Goal: Task Accomplishment & Management: Use online tool/utility

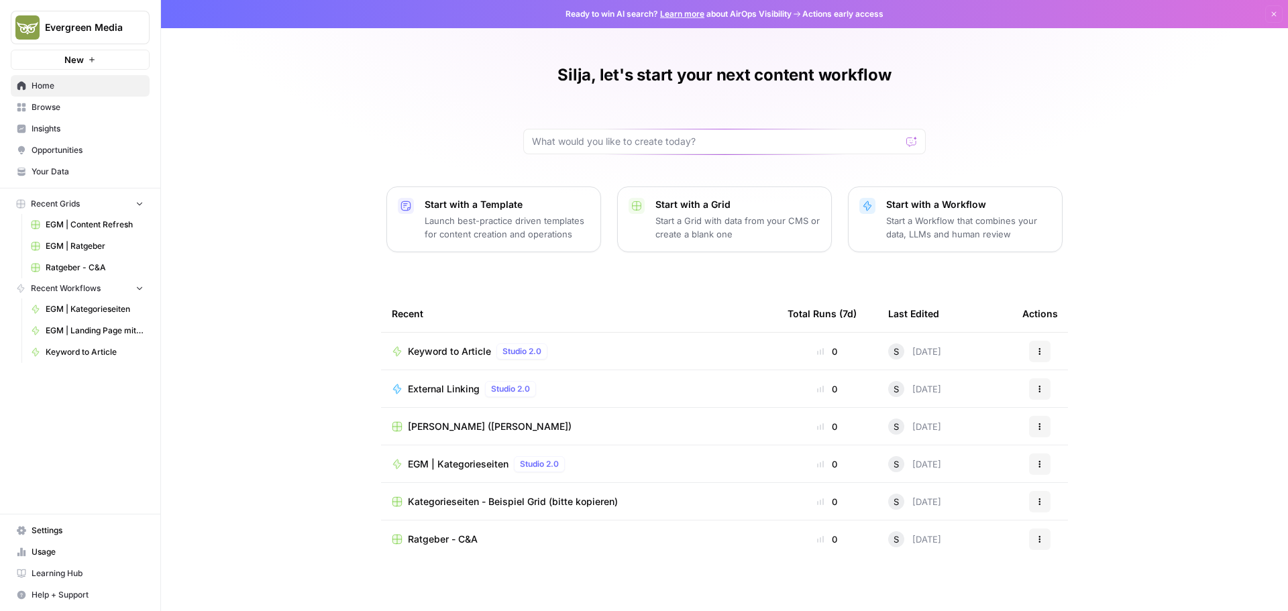
click at [67, 113] on link "Browse" at bounding box center [80, 107] width 139 height 21
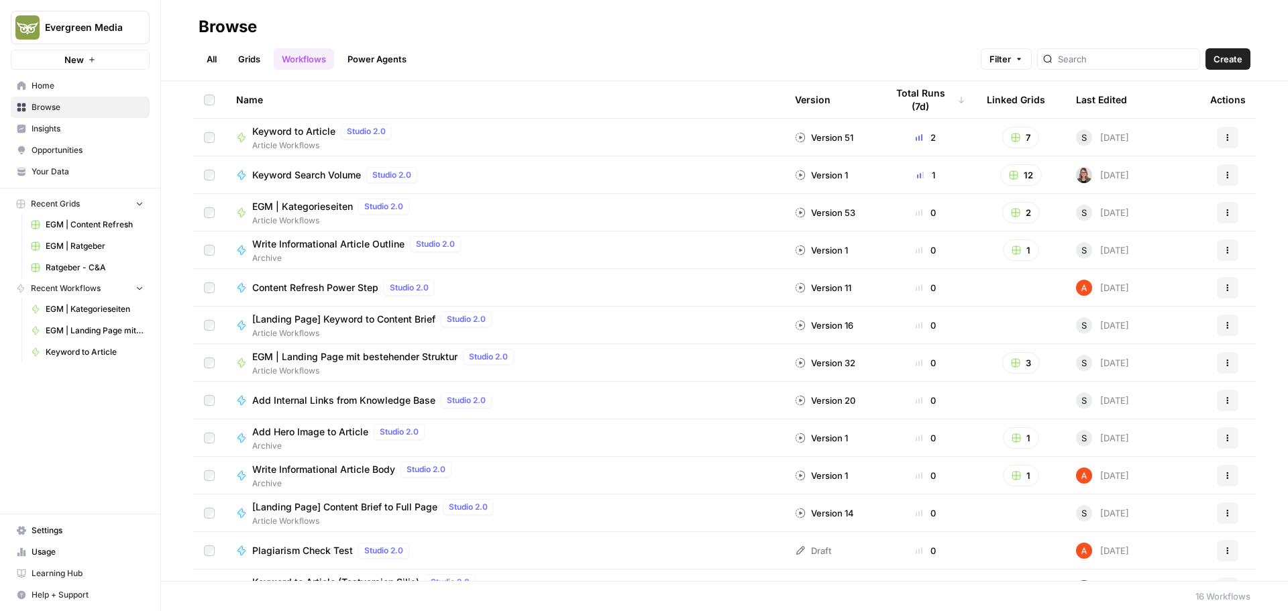
click at [278, 135] on span "Keyword to Article" at bounding box center [293, 131] width 83 height 13
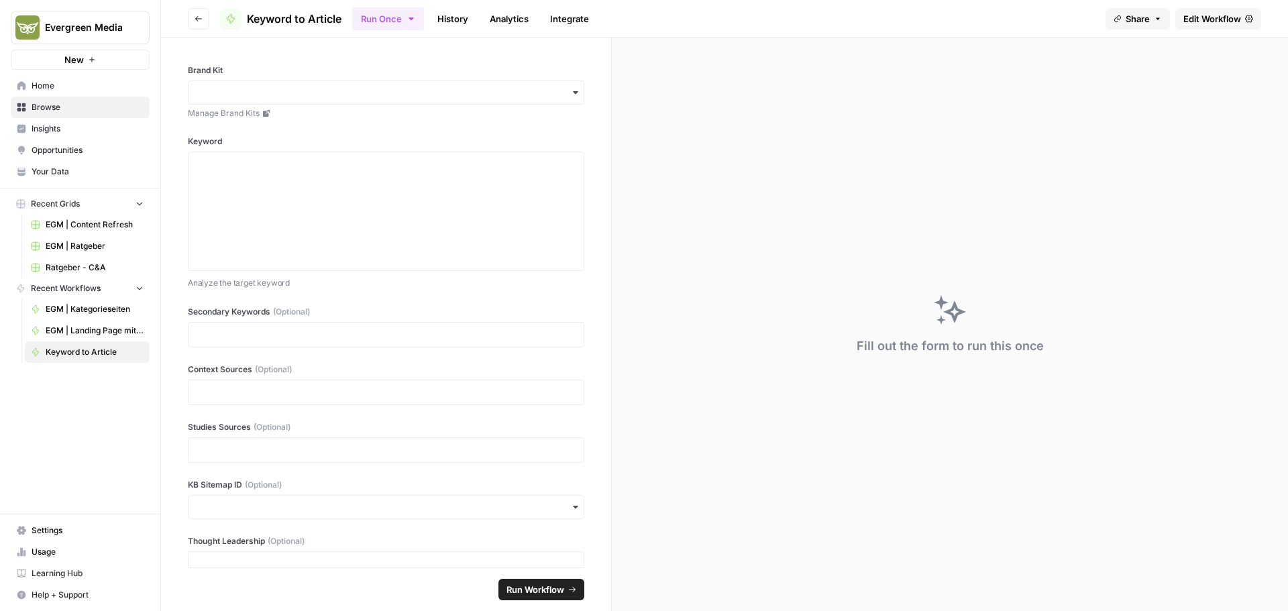
click at [1216, 16] on span "Edit Workflow" at bounding box center [1212, 18] width 58 height 13
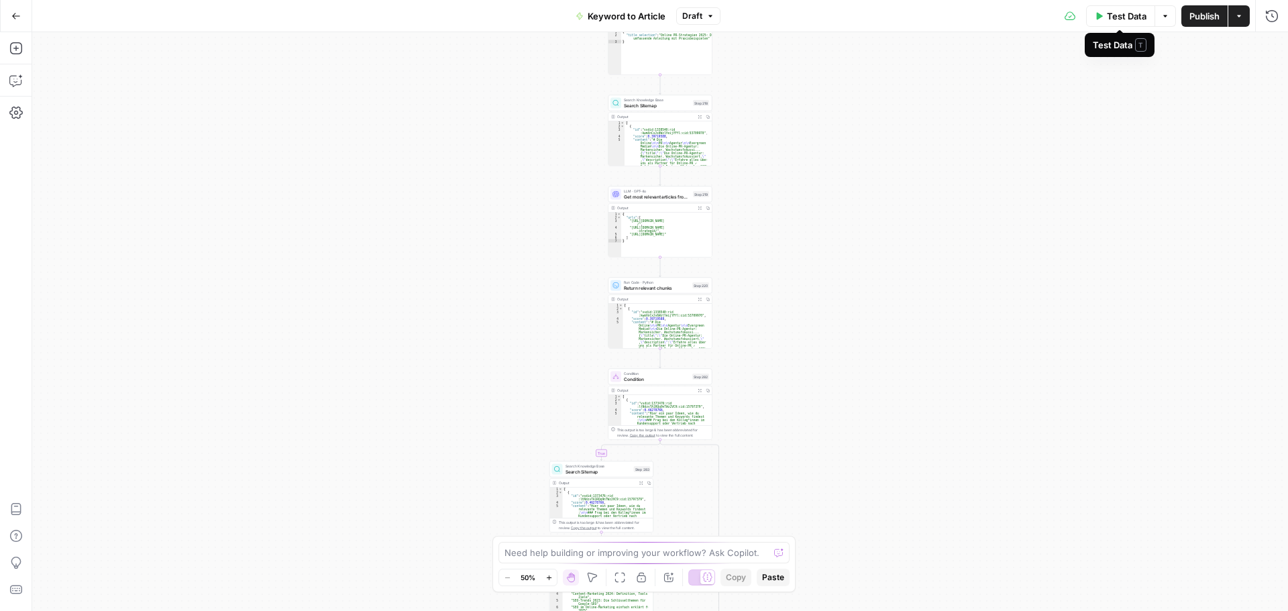
click at [1118, 21] on span "Test Data" at bounding box center [1127, 15] width 40 height 13
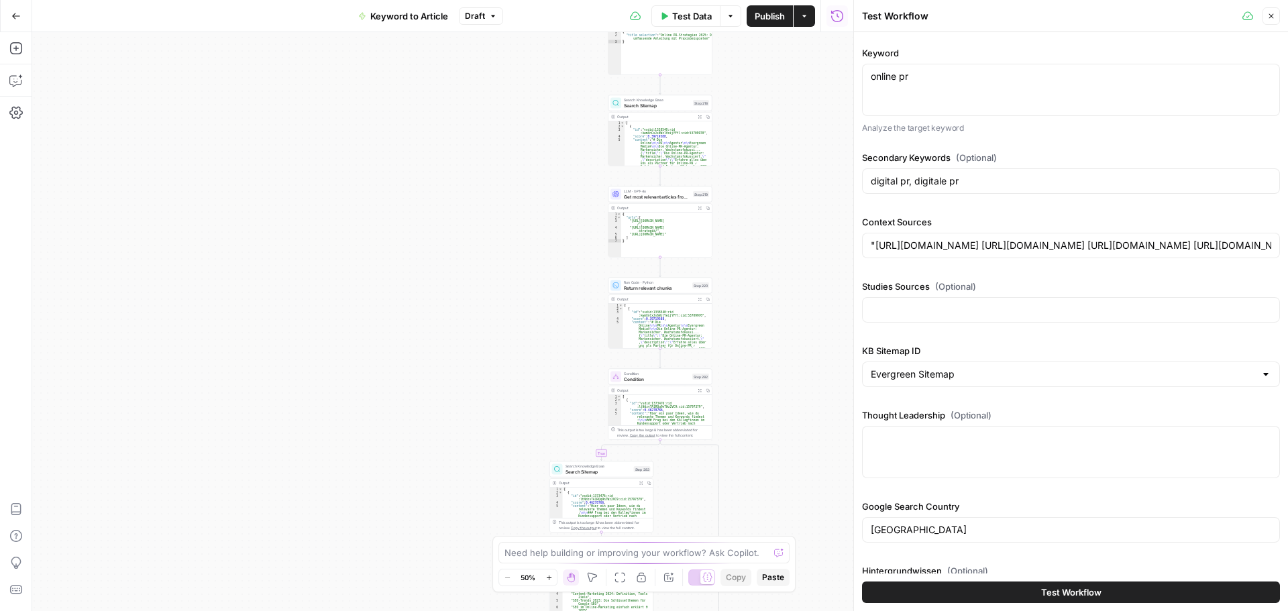
scroll to position [100, 0]
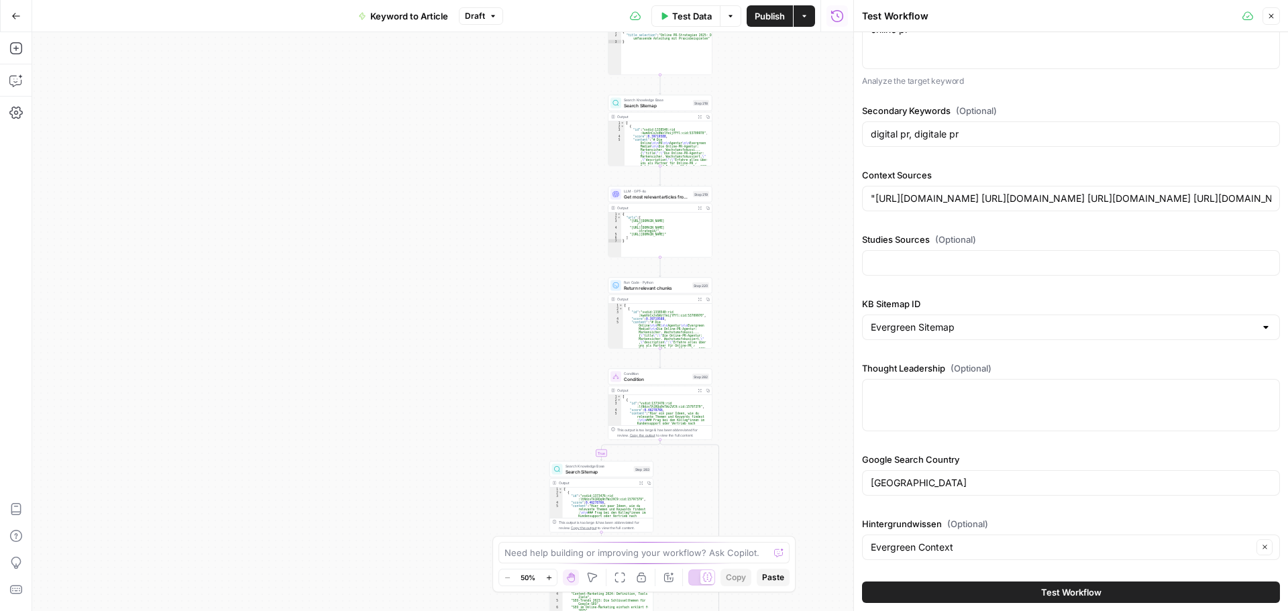
click at [1000, 586] on button "Test Workflow" at bounding box center [1071, 592] width 418 height 21
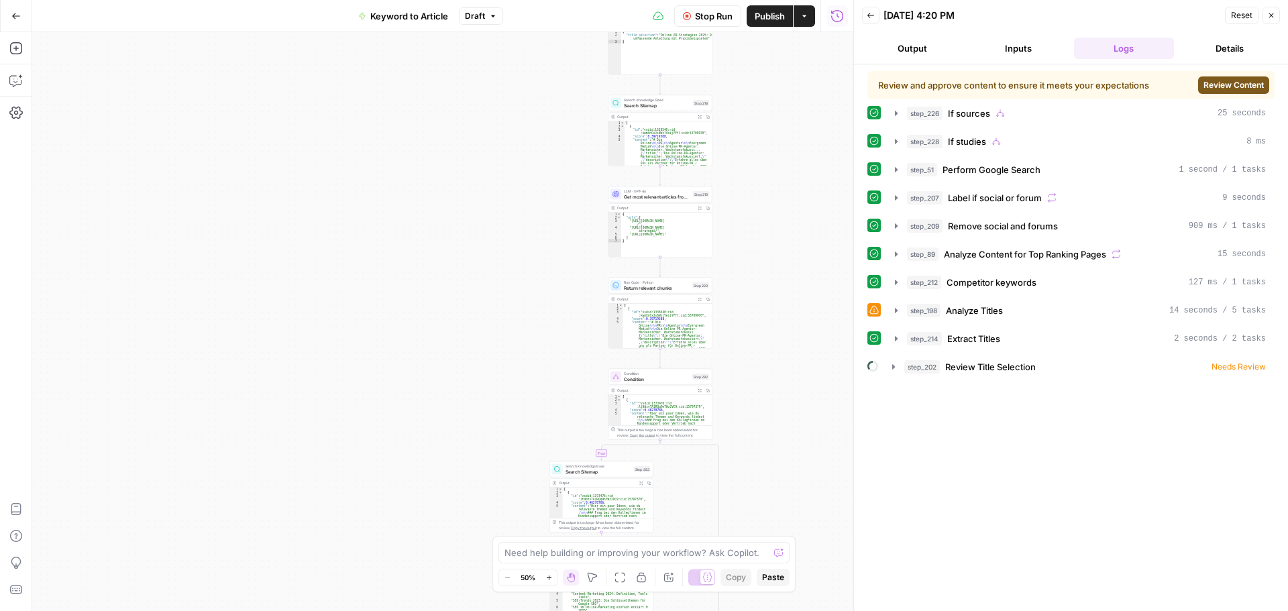
click at [1242, 91] on button "Review Content" at bounding box center [1233, 84] width 71 height 17
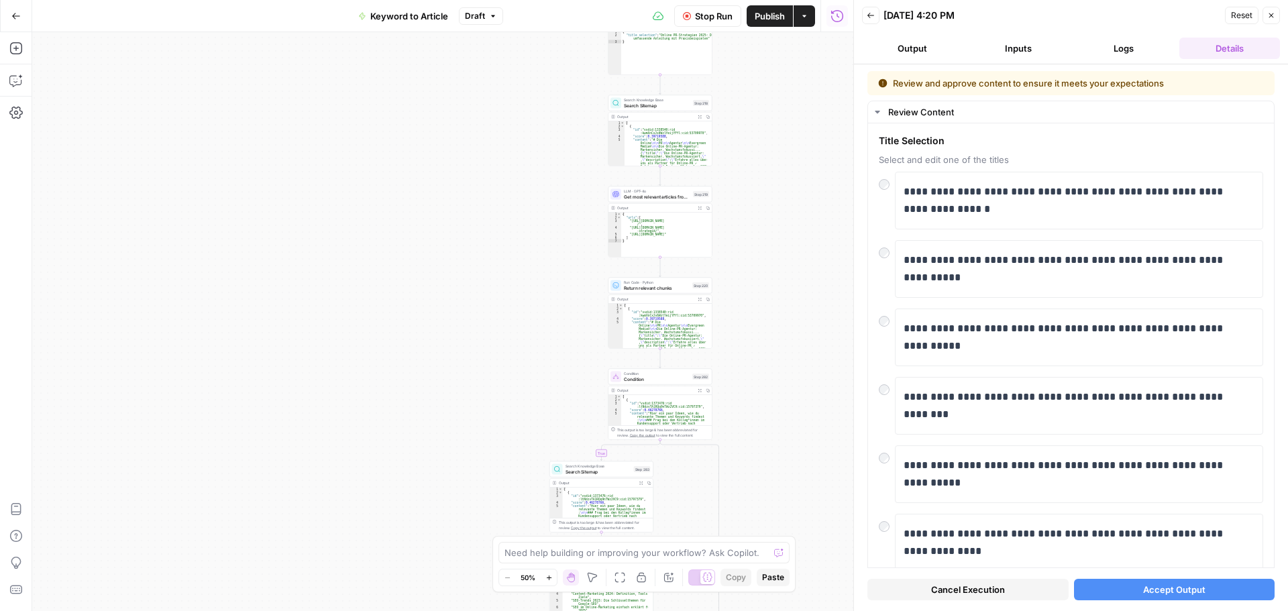
click at [1163, 584] on span "Accept Output" at bounding box center [1174, 589] width 62 height 13
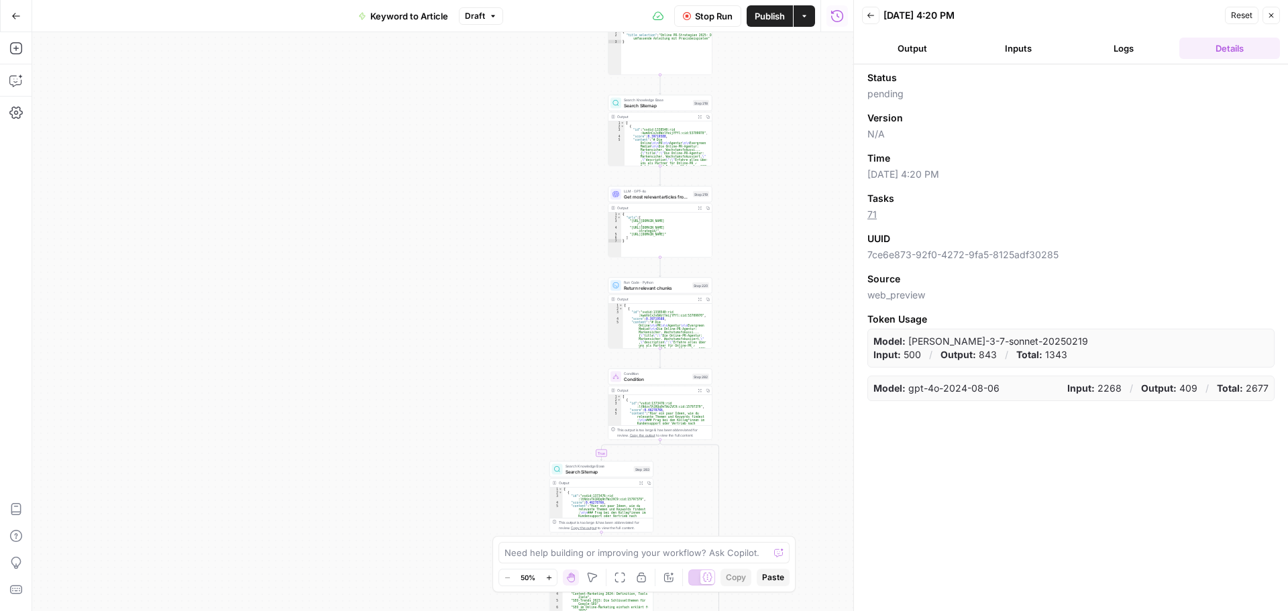
click at [1125, 54] on button "Logs" at bounding box center [1124, 48] width 101 height 21
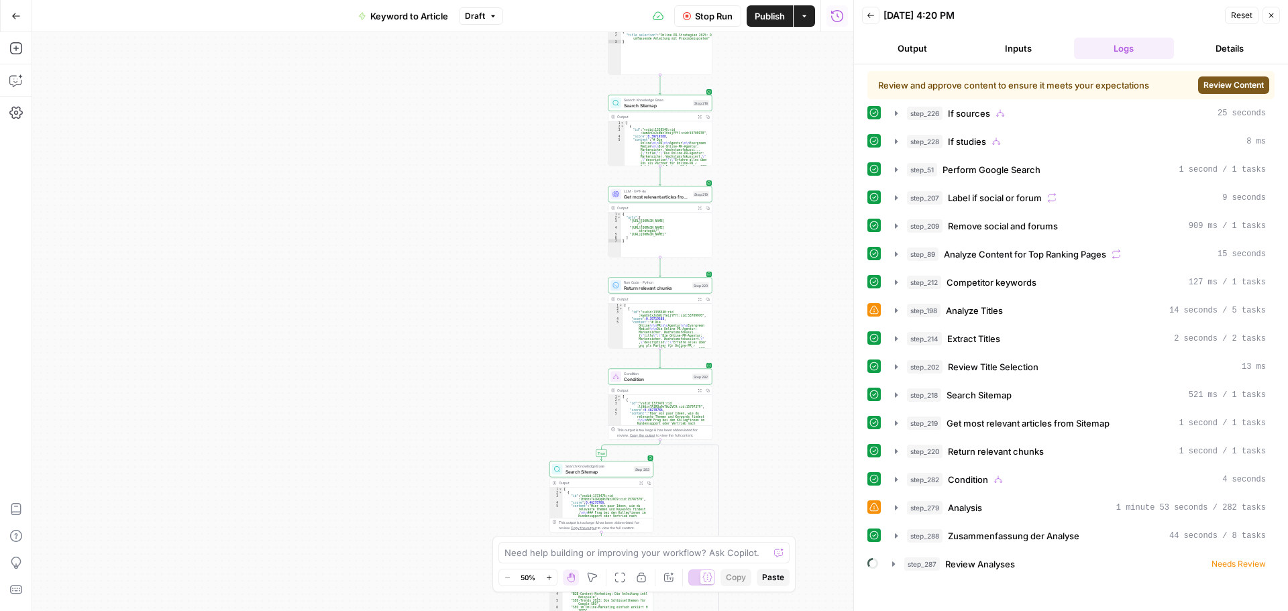
click at [1226, 85] on span "Review Content" at bounding box center [1233, 85] width 60 height 12
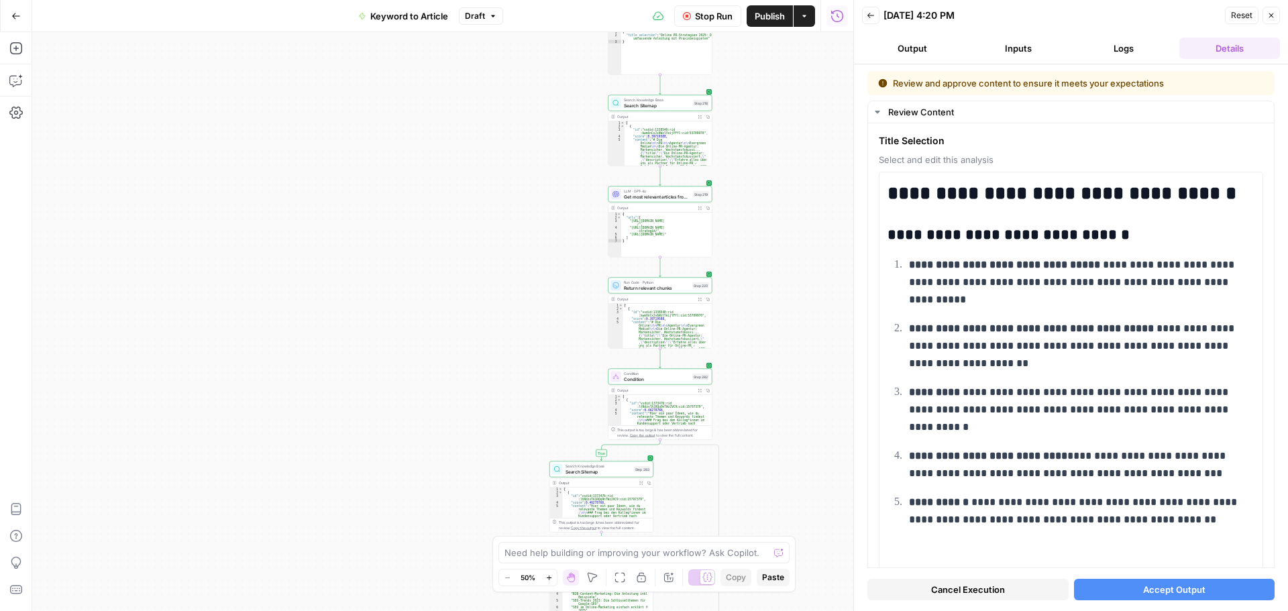
click at [1143, 585] on span "Accept Output" at bounding box center [1174, 589] width 62 height 13
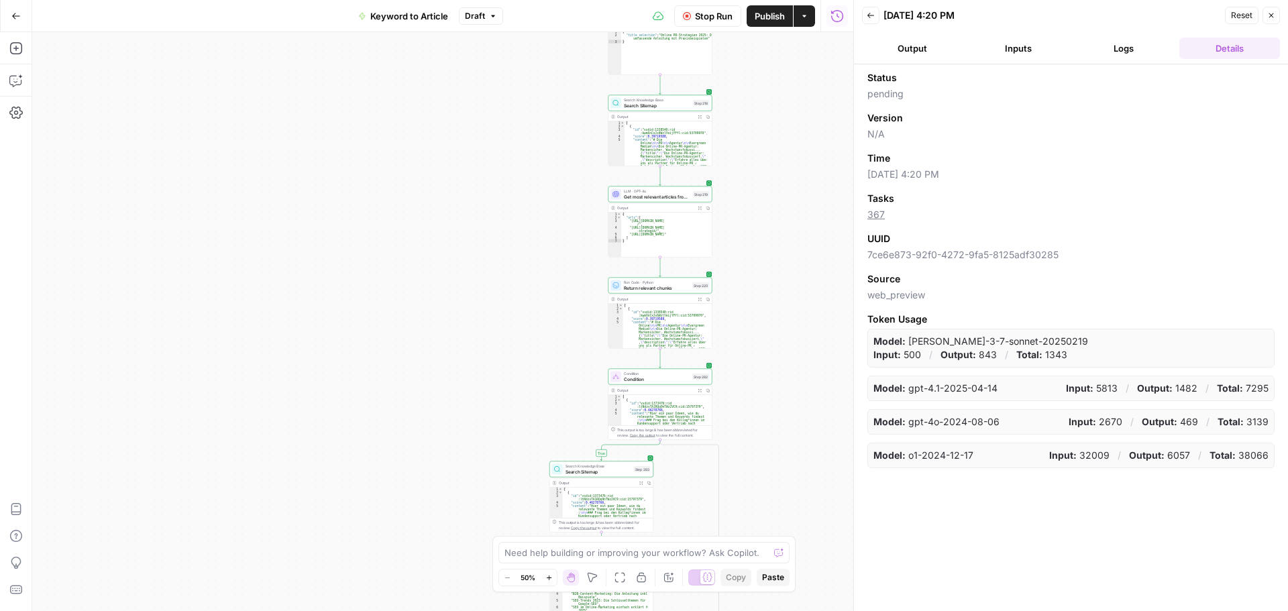
click at [1122, 39] on button "Logs" at bounding box center [1124, 48] width 101 height 21
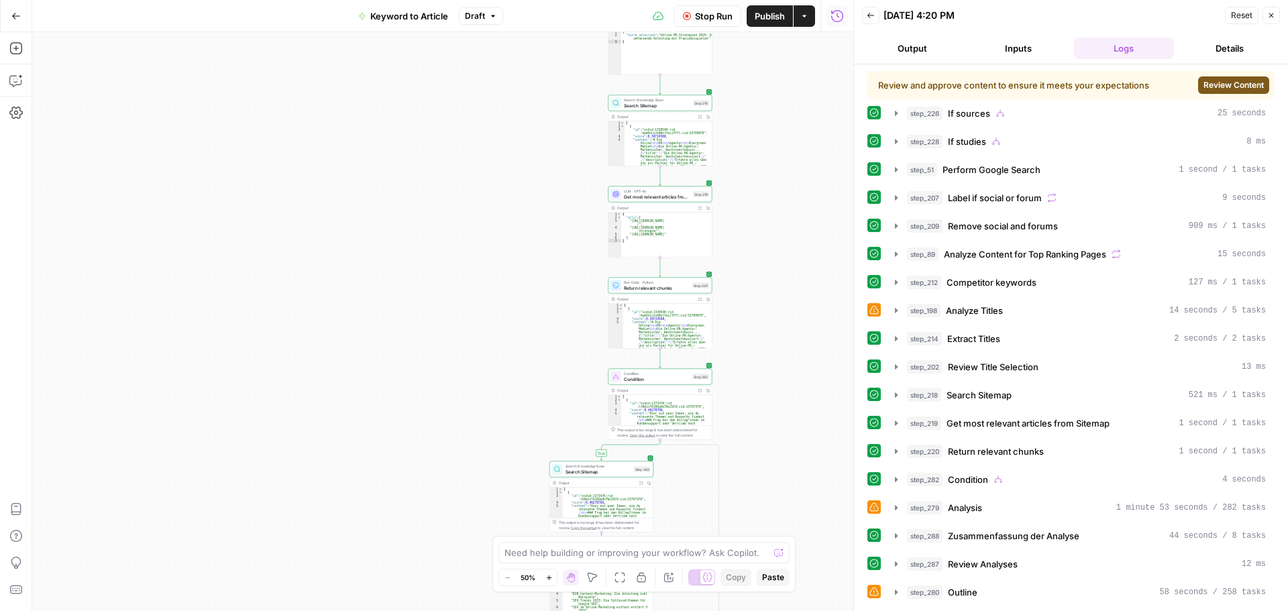
click at [1198, 91] on button "Review Content" at bounding box center [1233, 84] width 71 height 17
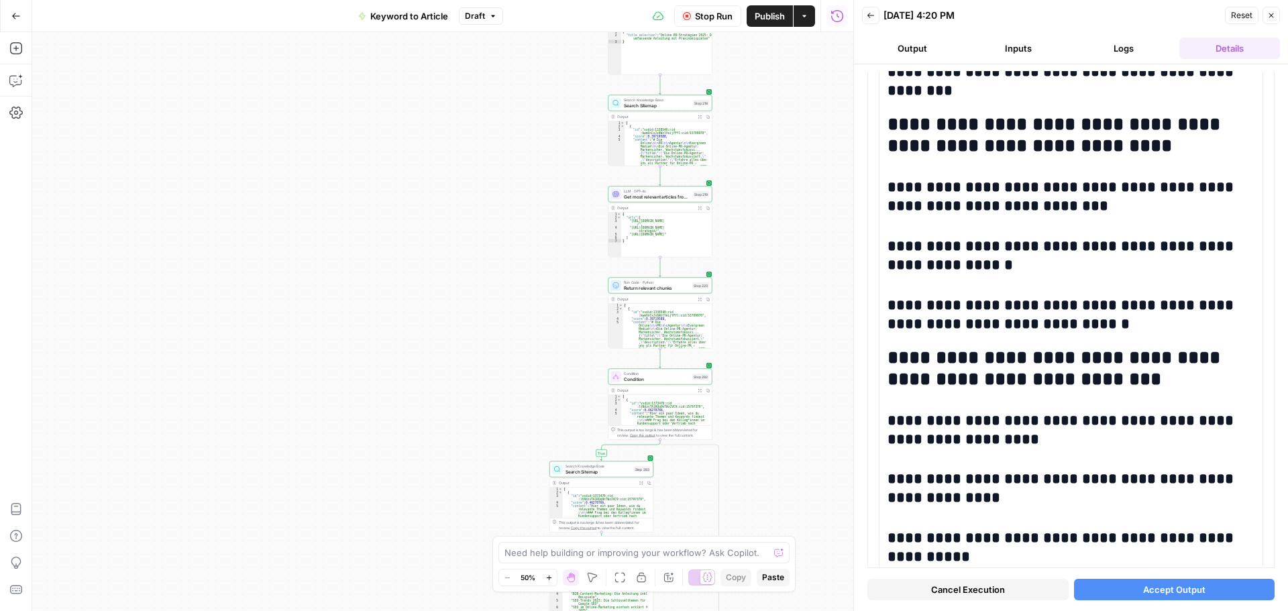
scroll to position [537, 0]
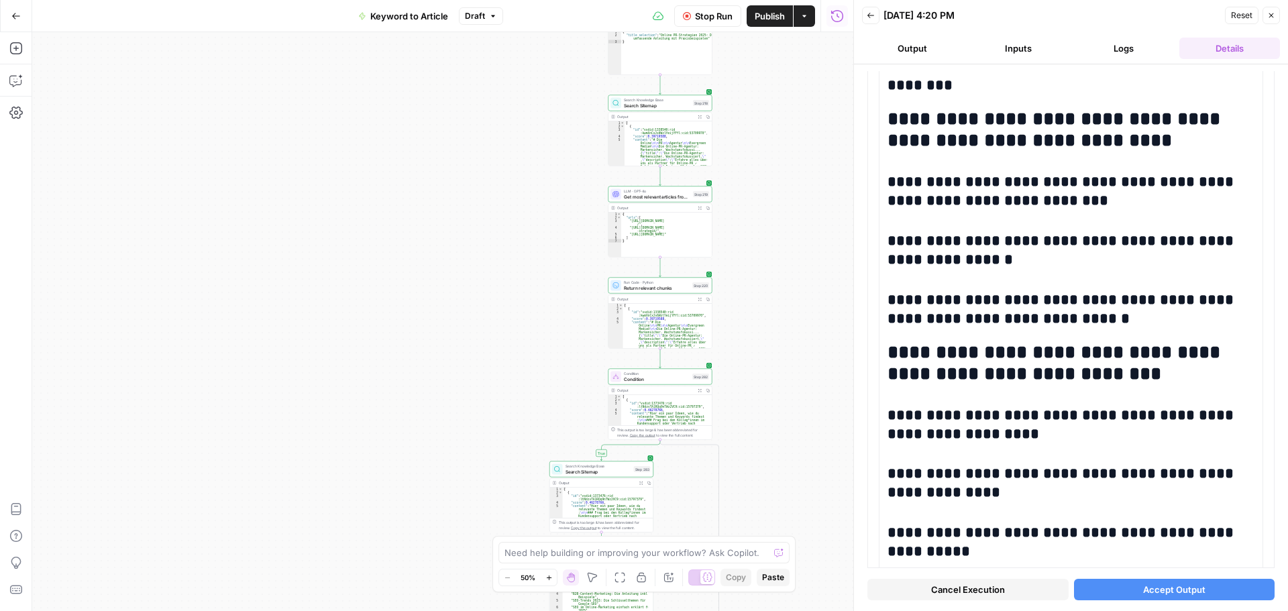
click at [1150, 592] on span "Accept Output" at bounding box center [1174, 589] width 62 height 13
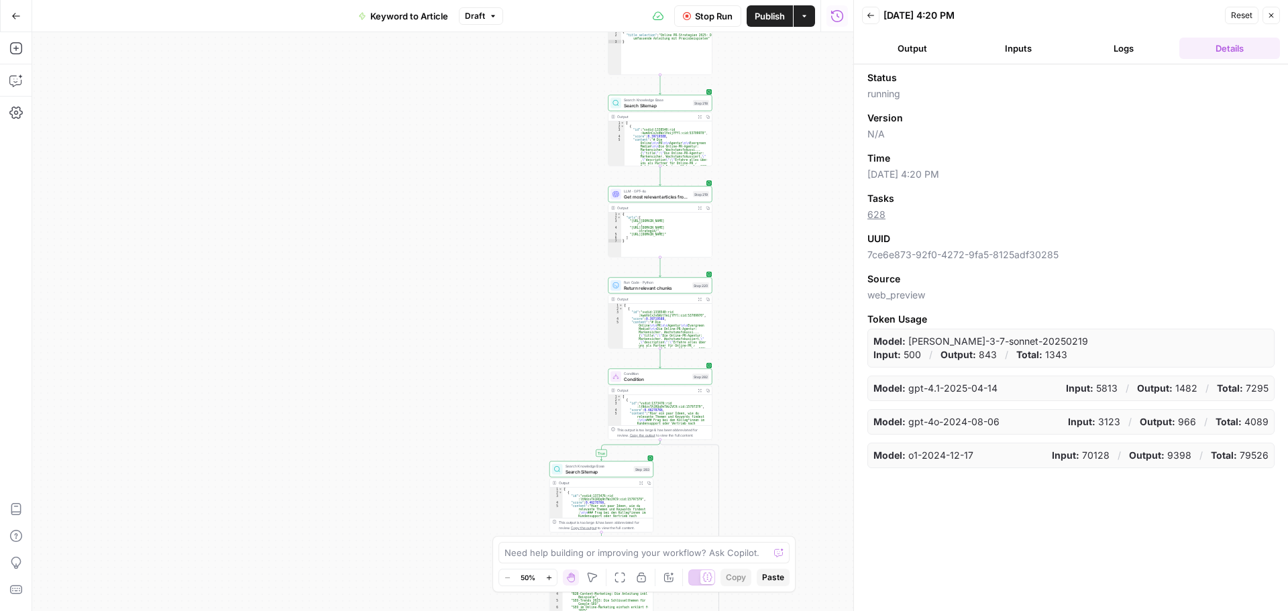
click at [1128, 48] on button "Logs" at bounding box center [1124, 48] width 101 height 21
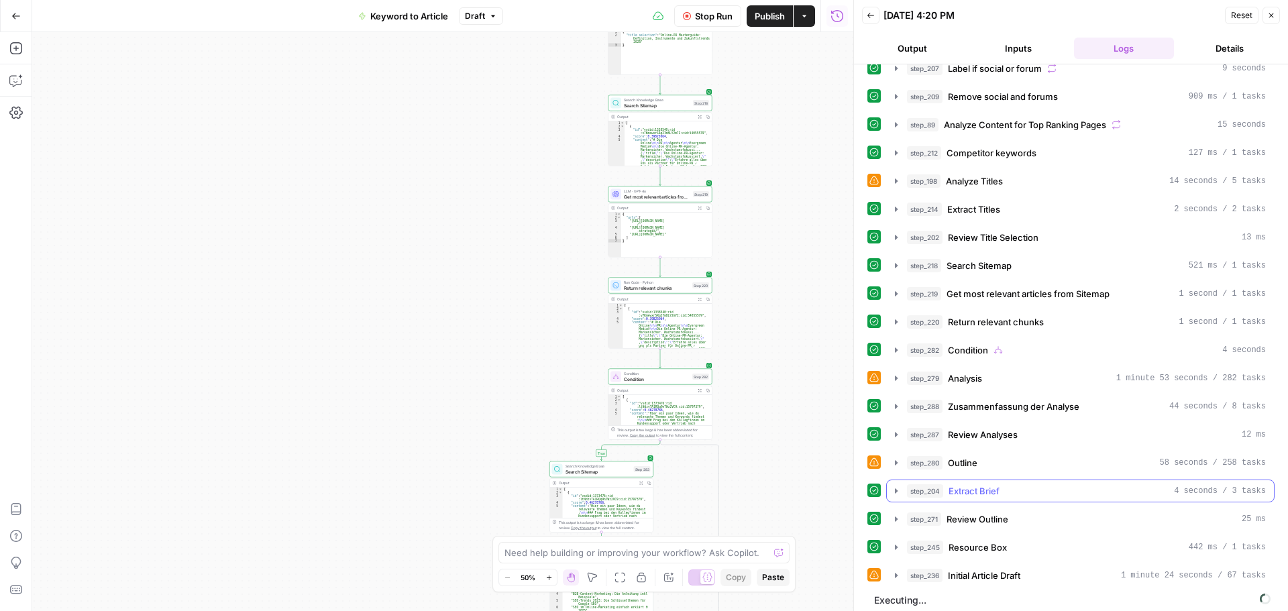
scroll to position [105, 0]
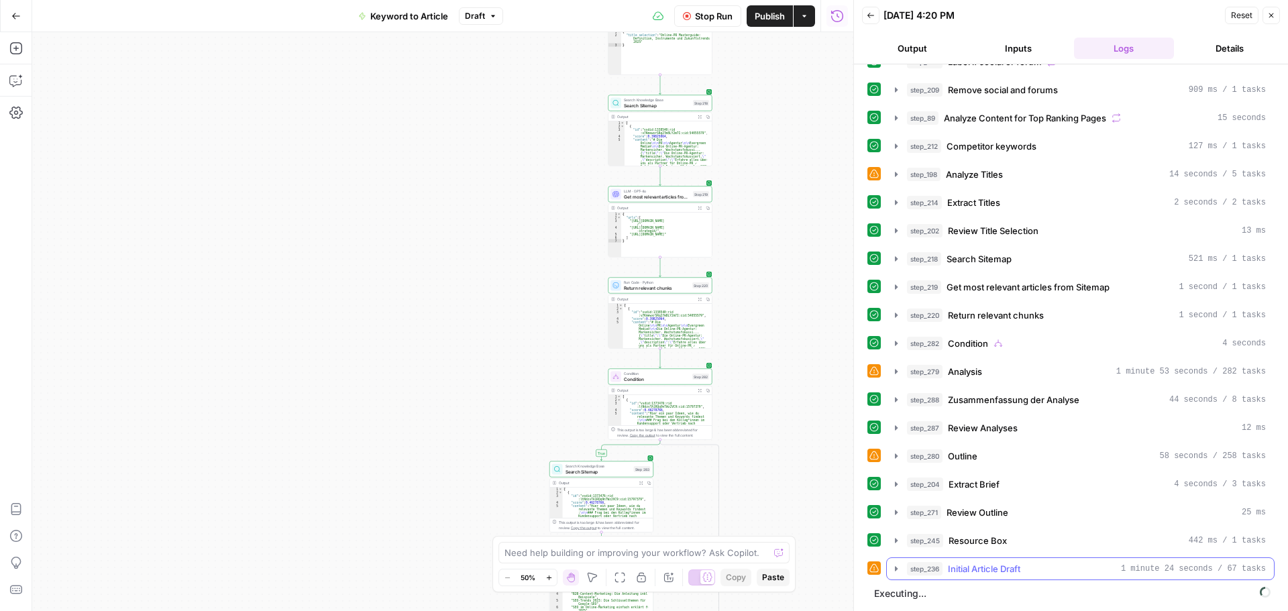
click at [890, 570] on button "step_236 Initial Article Draft 1 minute 24 seconds / 67 tasks" at bounding box center [1080, 568] width 387 height 21
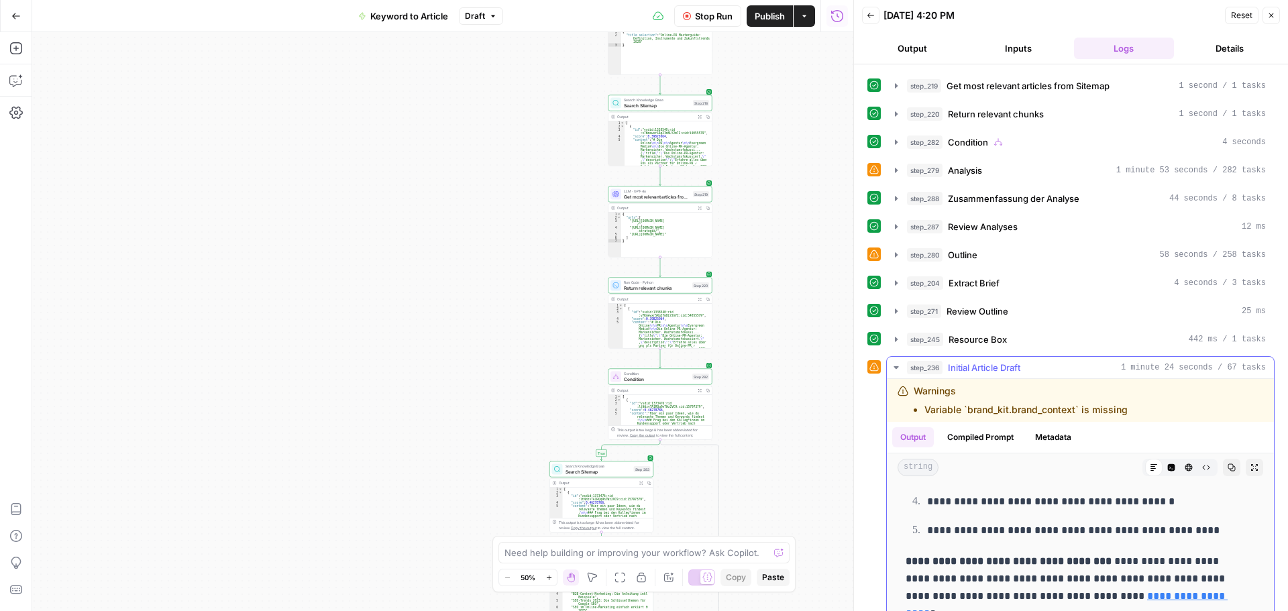
scroll to position [2750, 0]
click at [900, 367] on icon "button" at bounding box center [896, 367] width 11 height 11
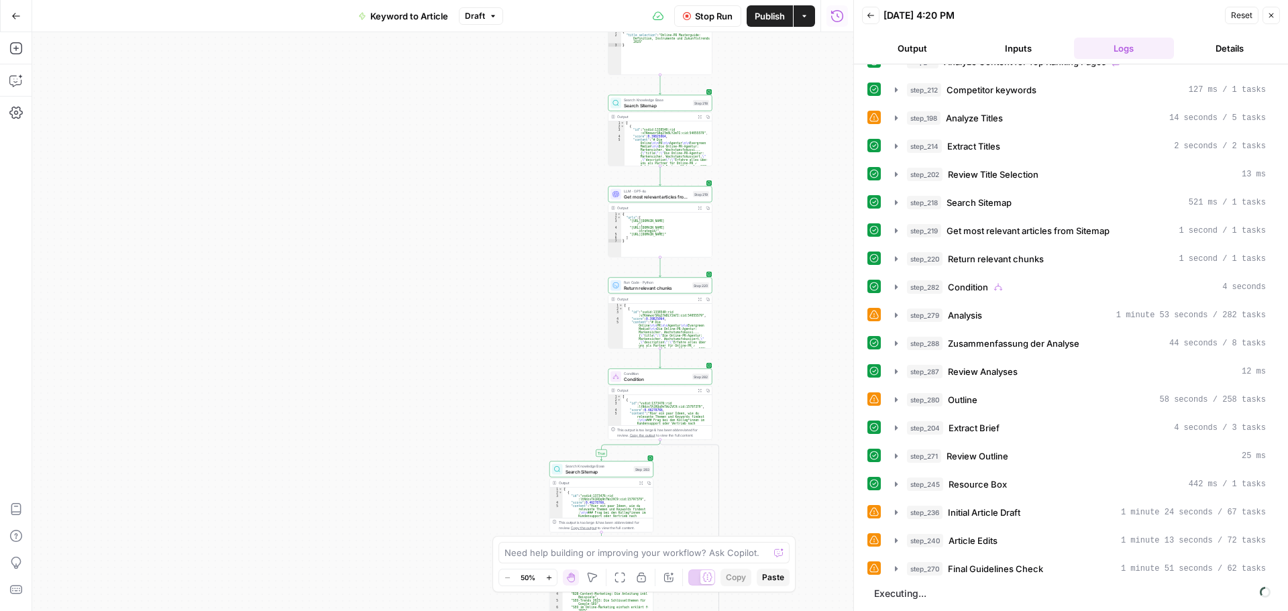
scroll to position [190, 0]
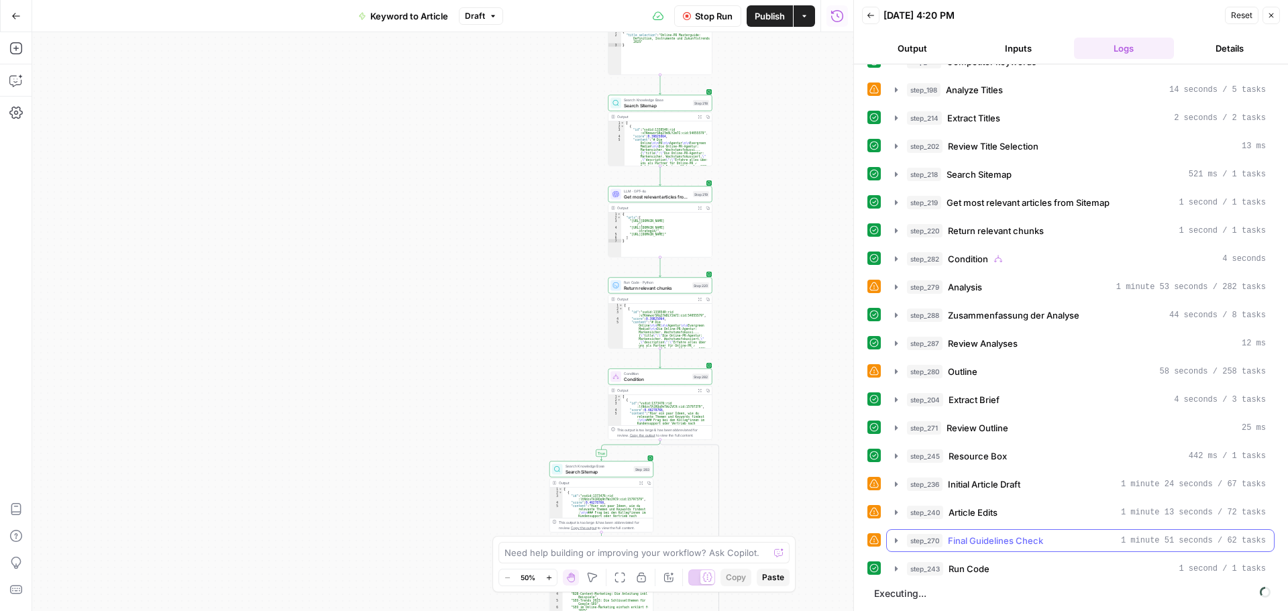
click at [898, 539] on icon "button" at bounding box center [896, 540] width 11 height 11
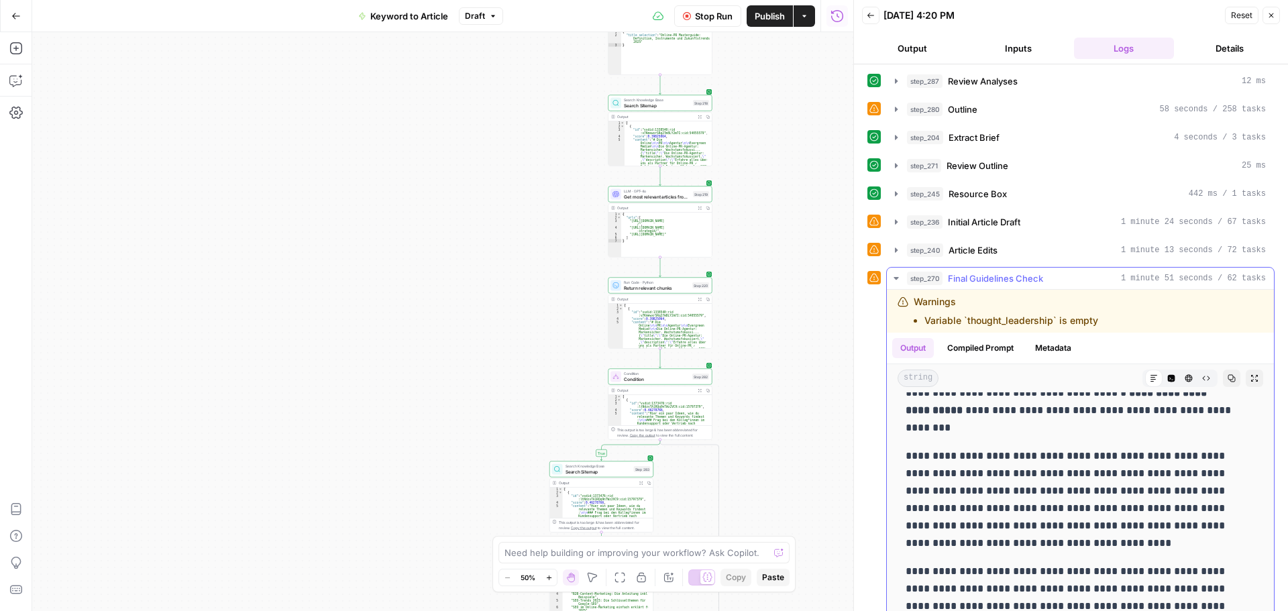
scroll to position [1945, 0]
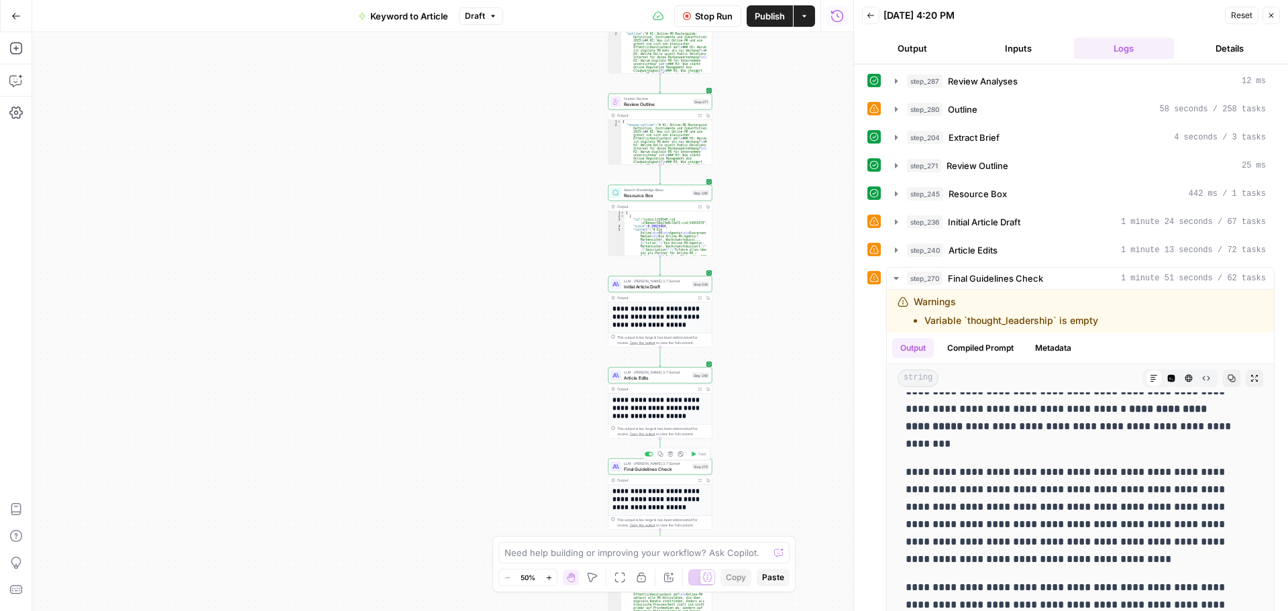
click at [655, 468] on span "Final Guidelines Check" at bounding box center [657, 469] width 66 height 7
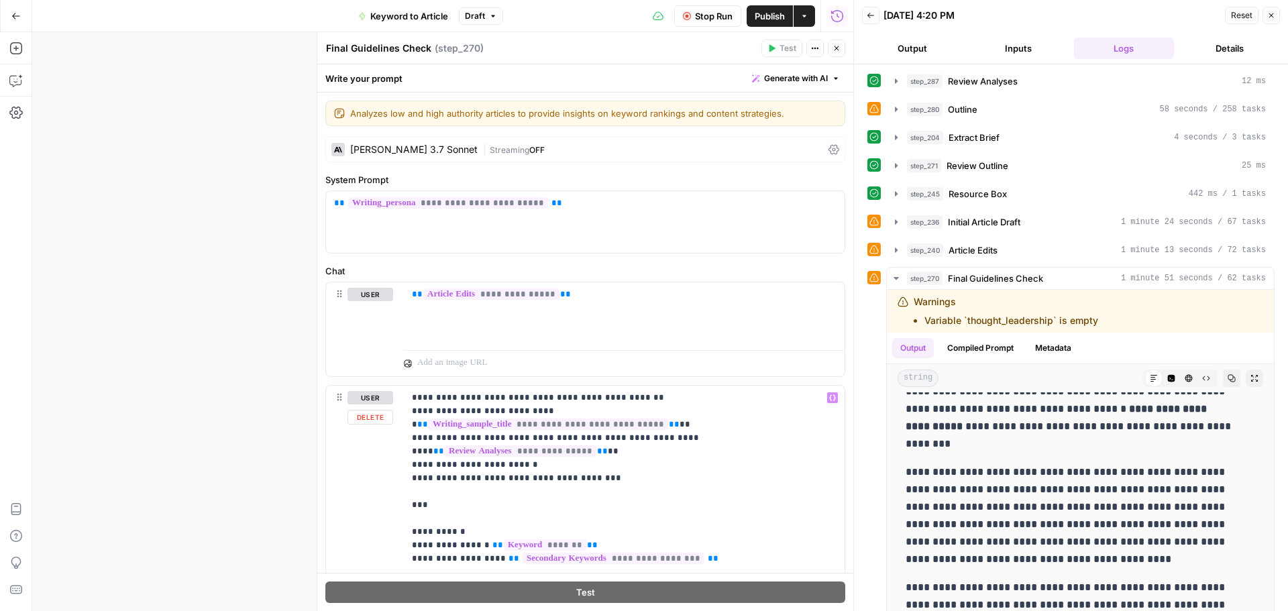
scroll to position [48, 0]
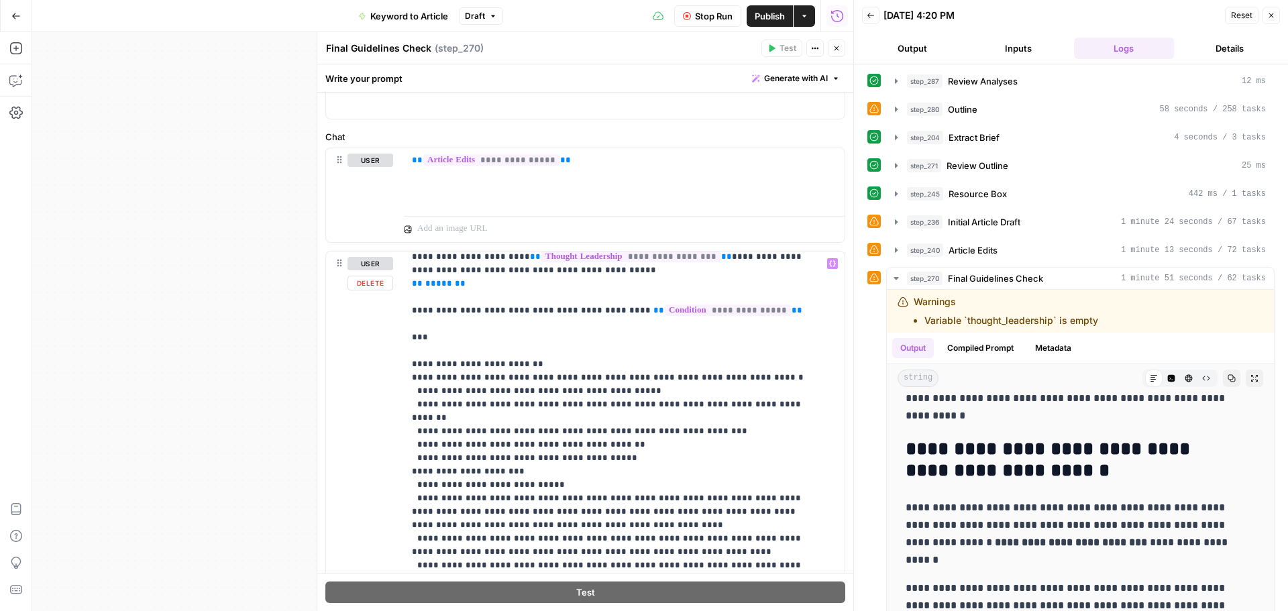
scroll to position [269, 0]
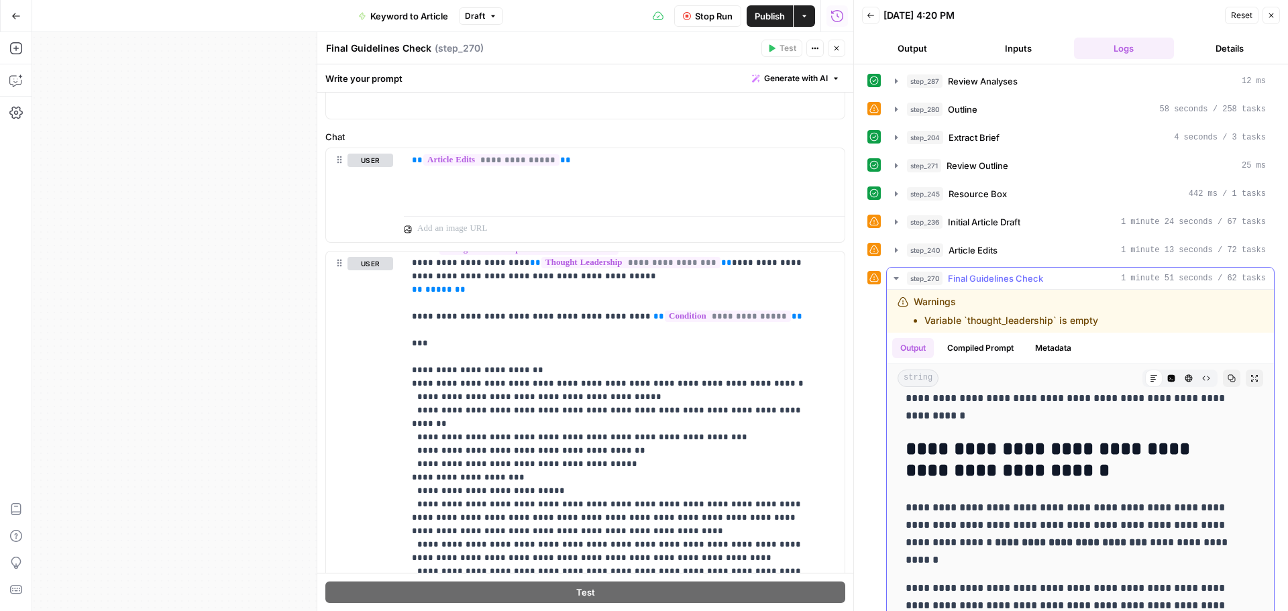
click at [894, 278] on icon "button" at bounding box center [896, 278] width 11 height 11
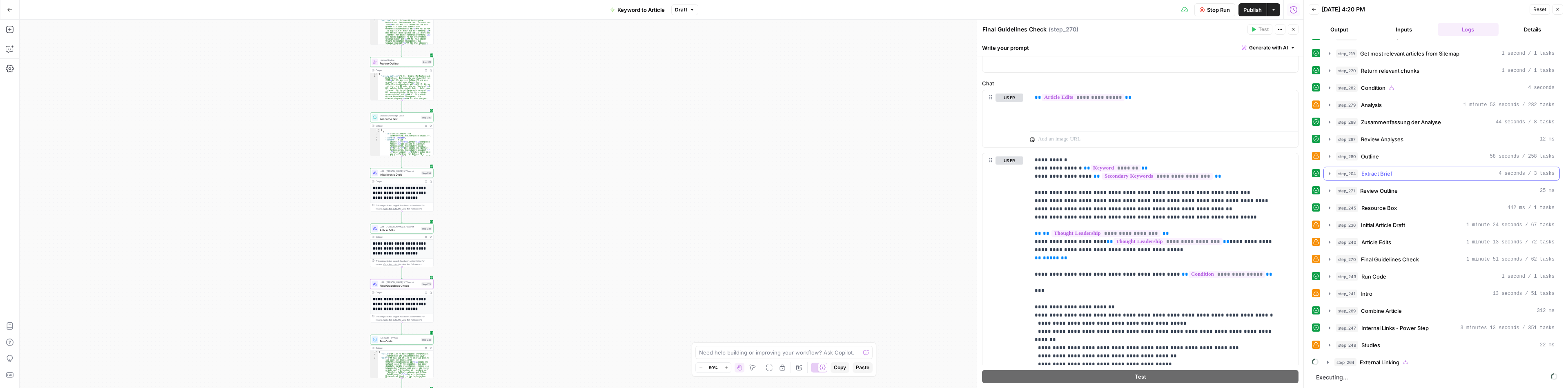
scroll to position [186, 0]
